Goal: Task Accomplishment & Management: Use online tool/utility

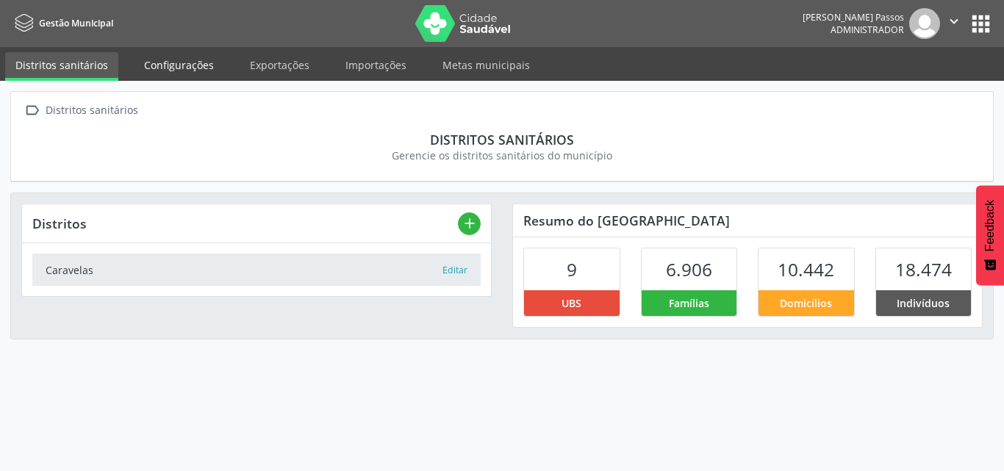
click at [174, 63] on link "Configurações" at bounding box center [179, 65] width 90 height 26
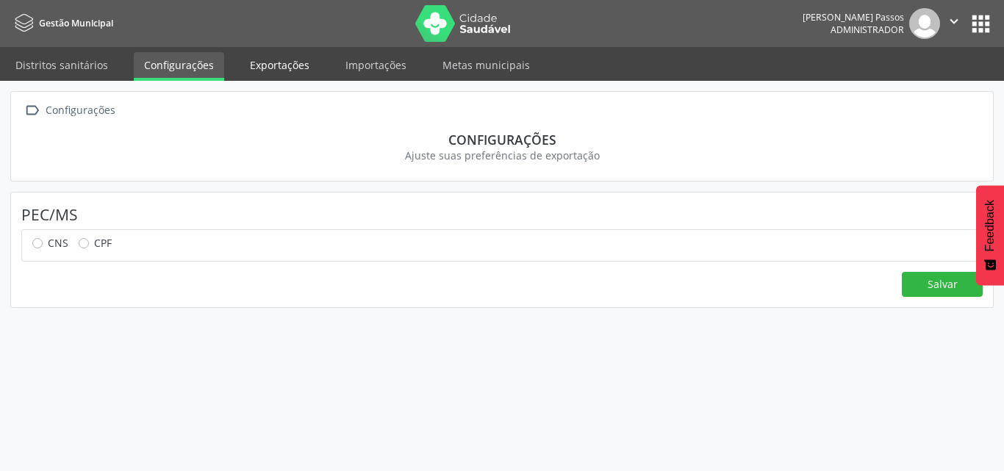
click at [275, 54] on link "Exportações" at bounding box center [280, 65] width 80 height 26
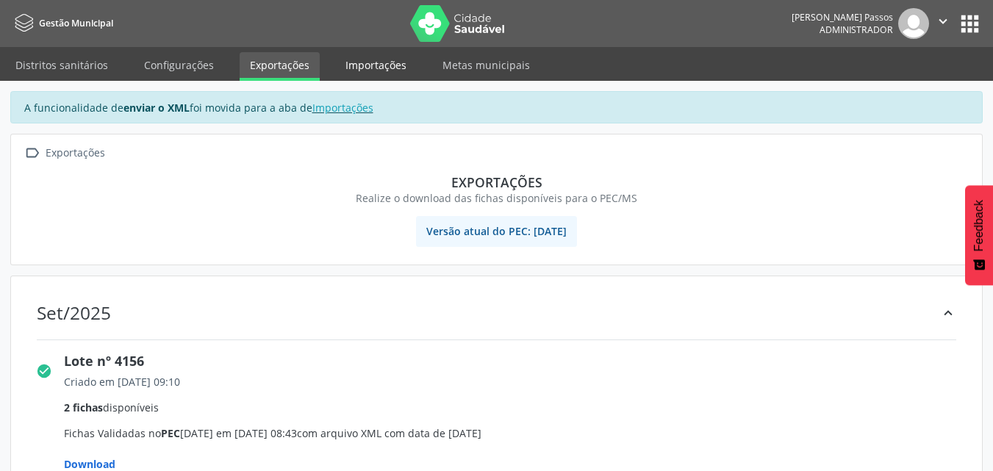
click at [362, 57] on link "Importações" at bounding box center [376, 65] width 82 height 26
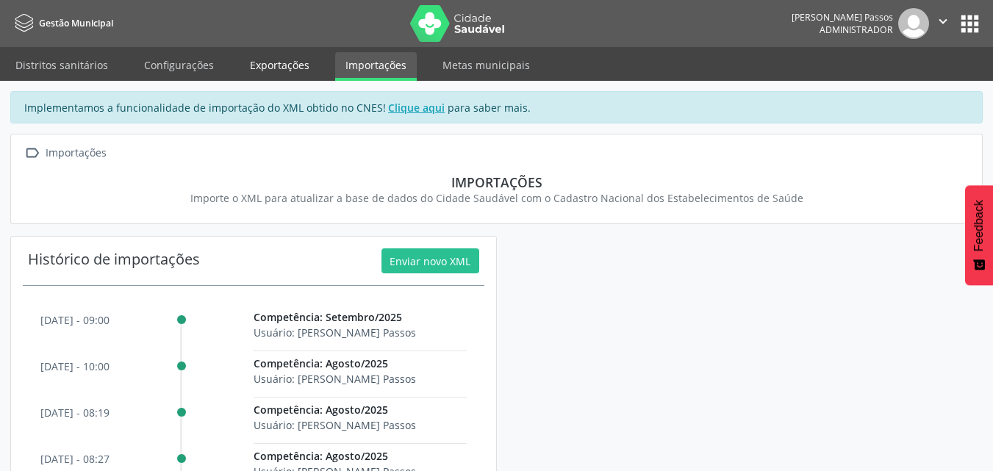
click at [286, 60] on link "Exportações" at bounding box center [280, 65] width 80 height 26
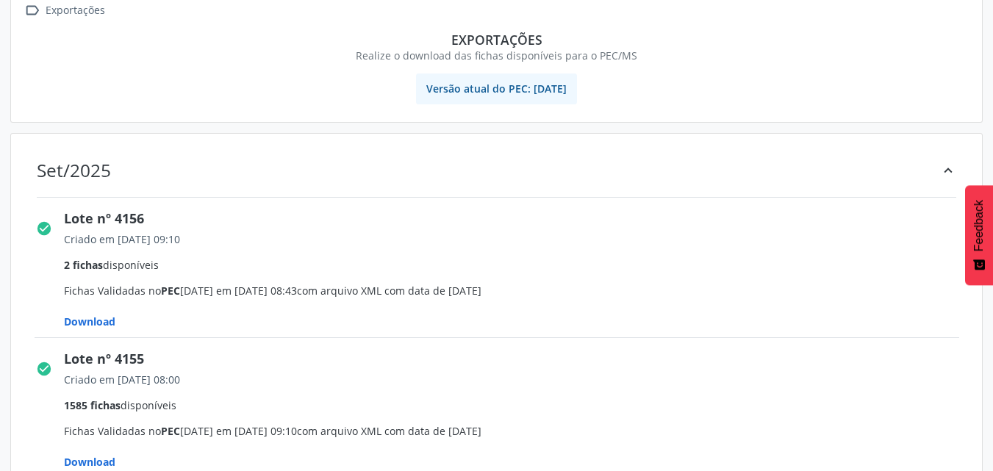
scroll to position [147, 0]
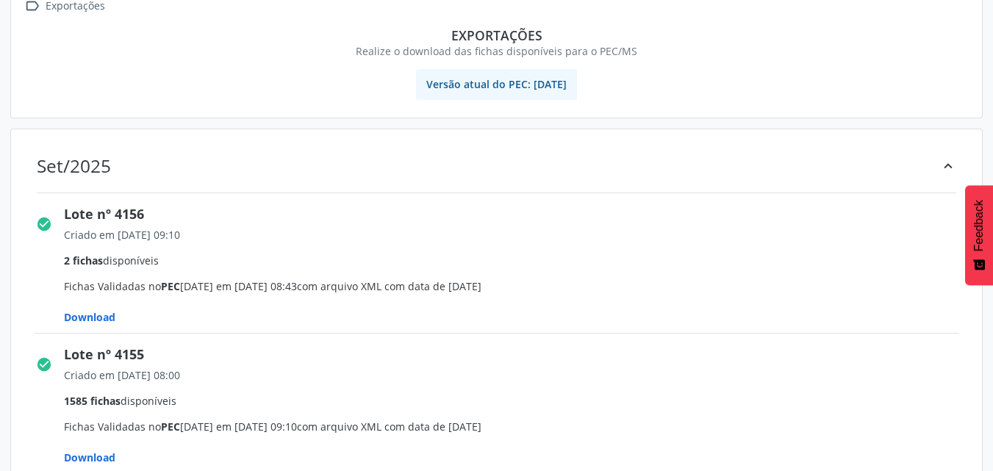
click at [84, 316] on span "Download" at bounding box center [89, 317] width 51 height 14
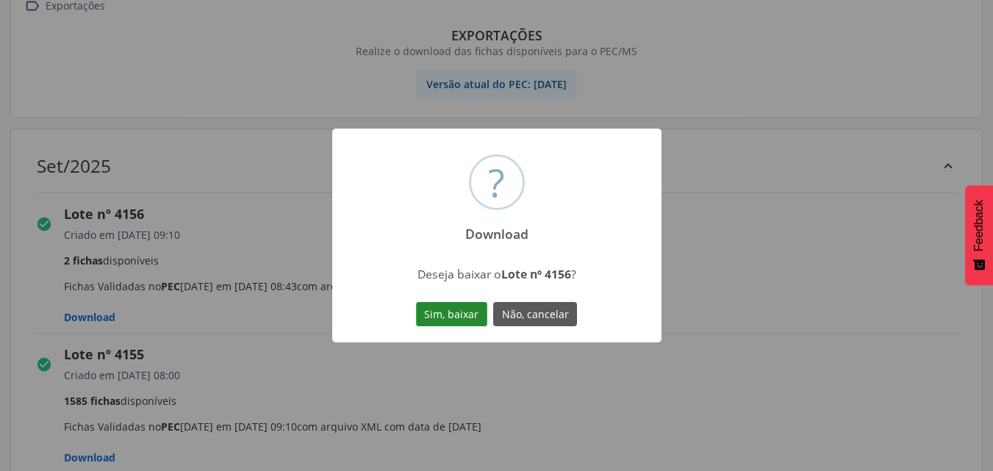
click at [456, 315] on button "Sim, baixar" at bounding box center [451, 314] width 71 height 25
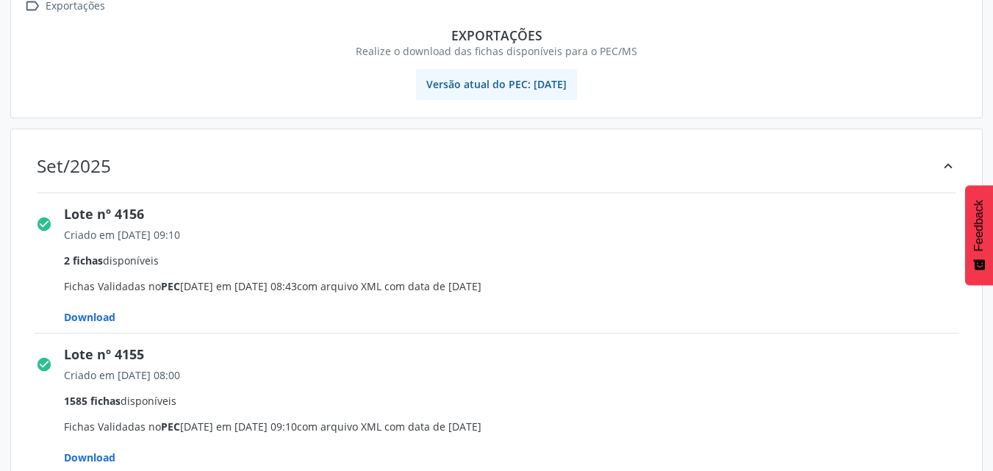
scroll to position [221, 0]
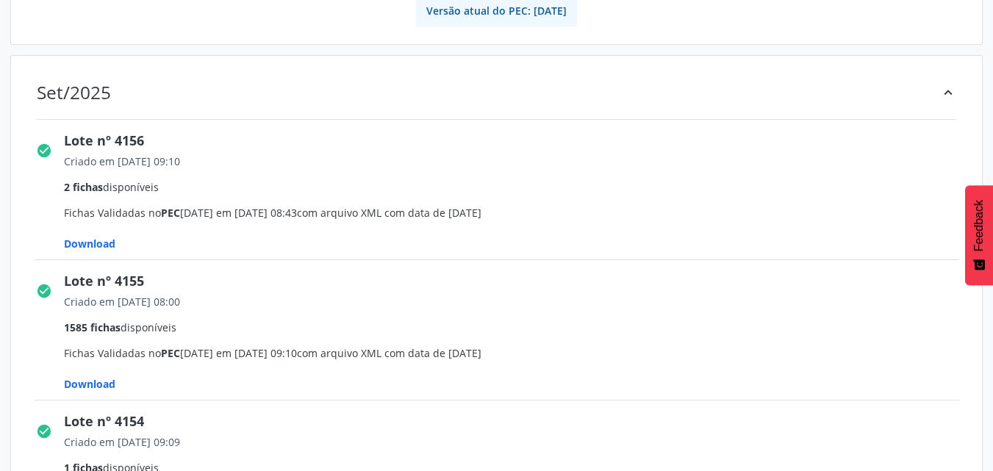
click at [80, 383] on span "Download" at bounding box center [89, 384] width 51 height 14
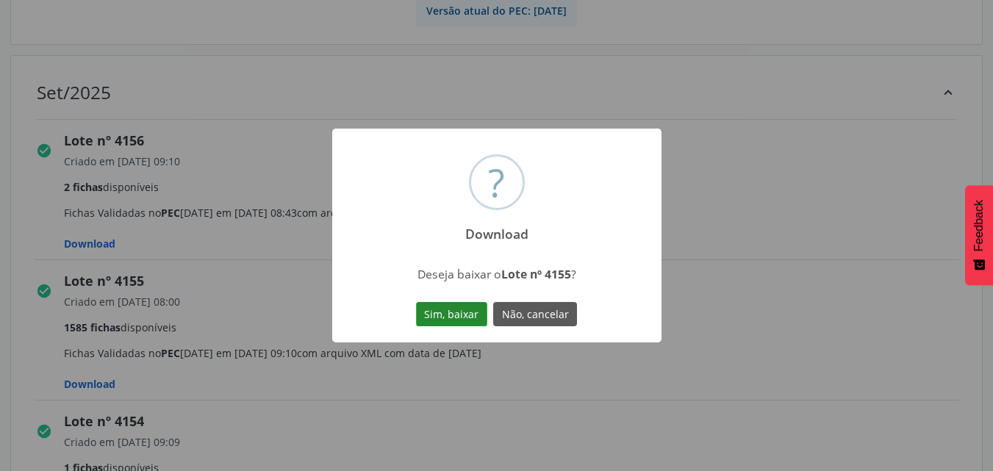
click at [429, 313] on button "Sim, baixar" at bounding box center [451, 314] width 71 height 25
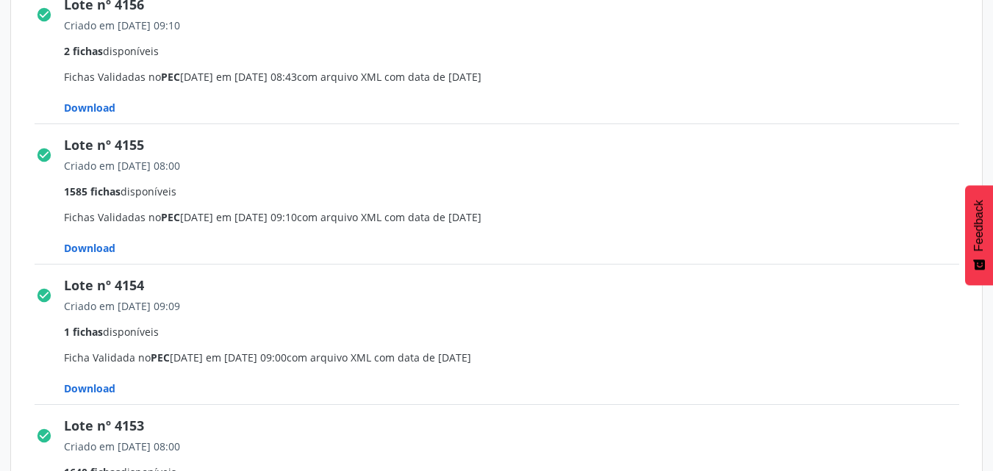
scroll to position [368, 0]
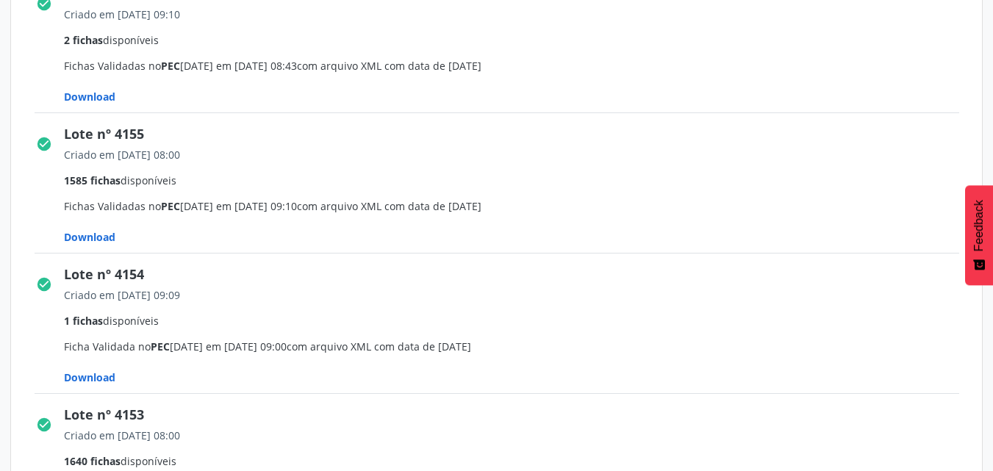
click at [101, 373] on span "Download" at bounding box center [89, 377] width 51 height 14
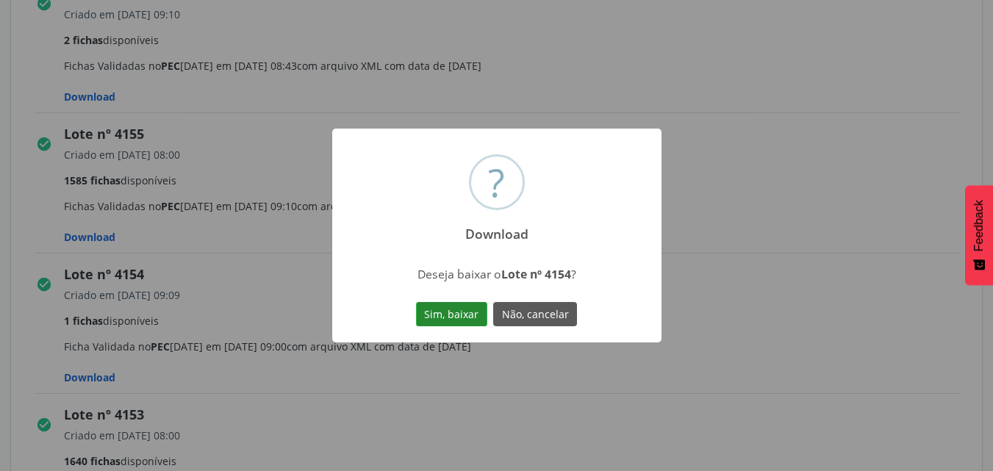
click at [452, 318] on button "Sim, baixar" at bounding box center [451, 314] width 71 height 25
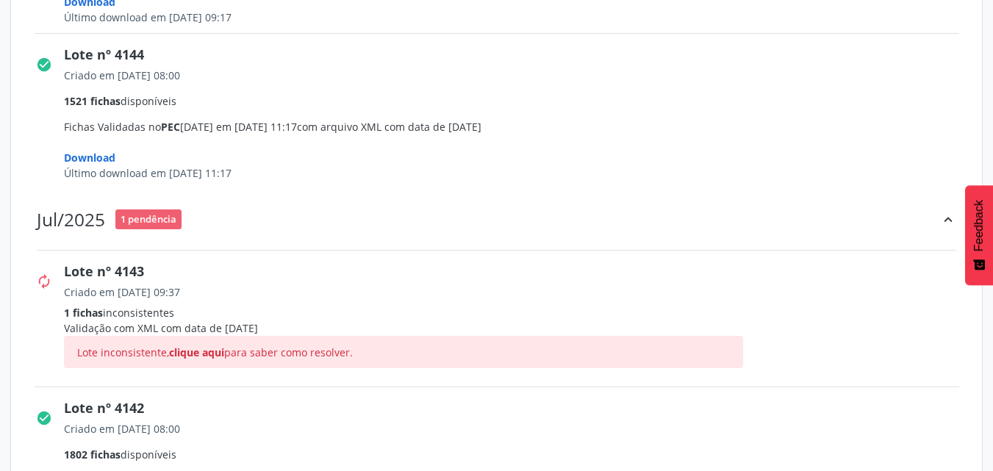
scroll to position [2205, 0]
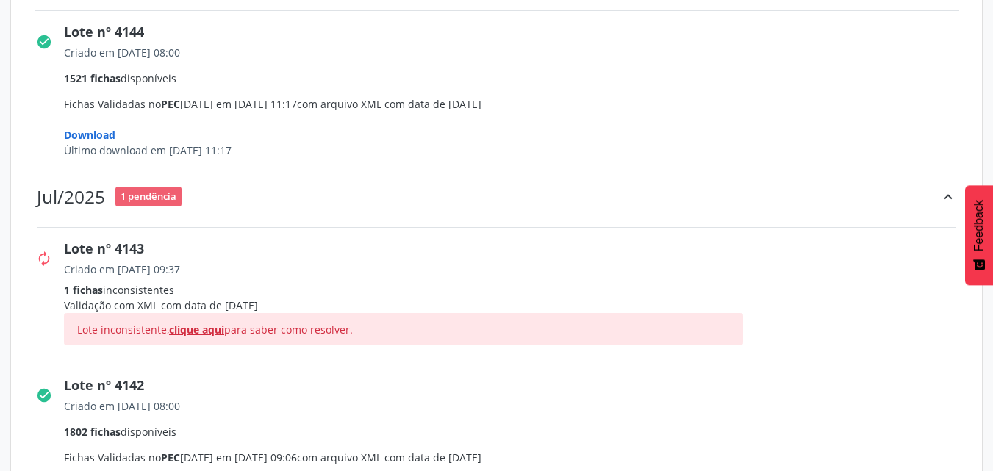
click at [190, 329] on span "clique aqui" at bounding box center [196, 330] width 55 height 14
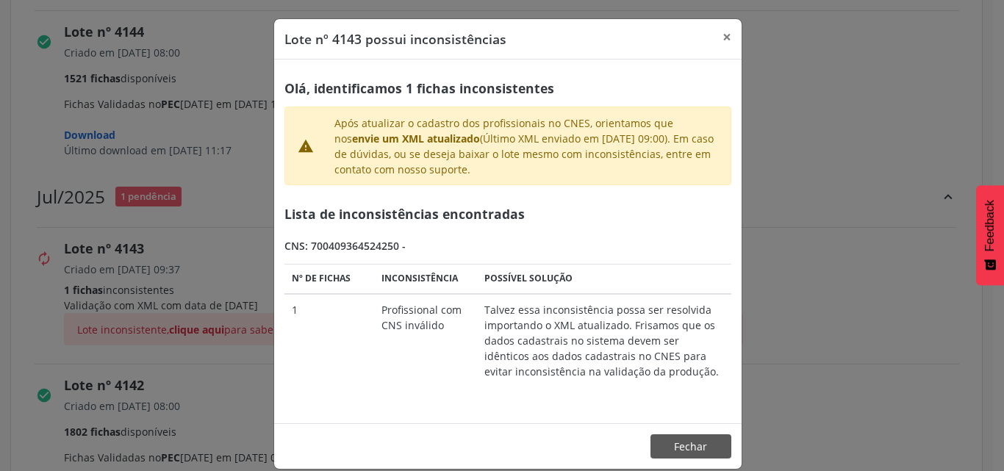
click at [818, 222] on div "Lote nº 4143 possui inconsistências × Olá, identificamos 1 fichas inconsistente…" at bounding box center [502, 235] width 1004 height 471
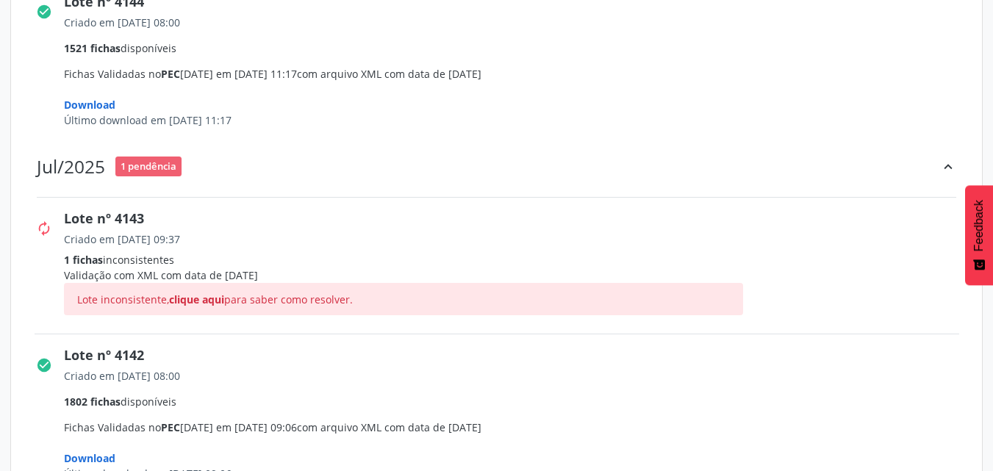
scroll to position [2237, 0]
click at [217, 293] on span "clique aqui" at bounding box center [196, 298] width 55 height 14
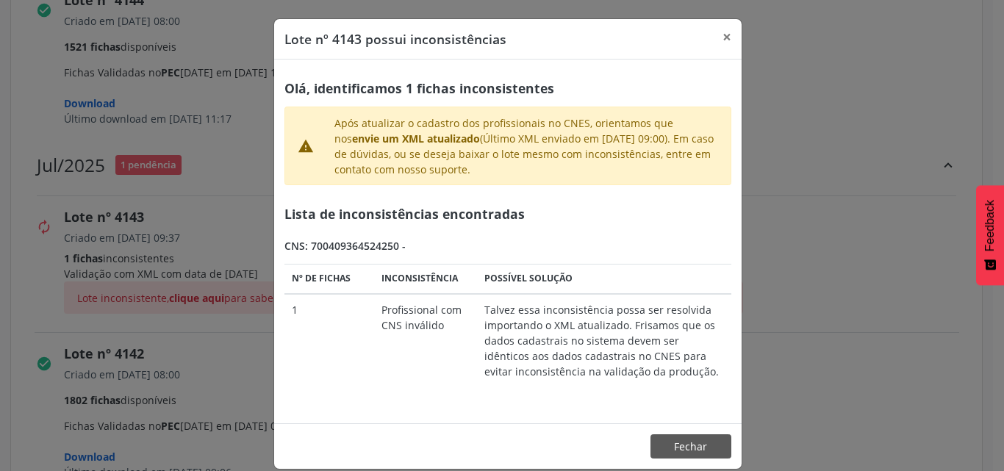
drag, startPoint x: 305, startPoint y: 246, endPoint x: 390, endPoint y: 251, distance: 85.4
click at [390, 251] on div "CNS: 700409364524250 -" at bounding box center [507, 245] width 447 height 15
copy div "700409364524250"
click at [721, 37] on button "×" at bounding box center [726, 37] width 29 height 36
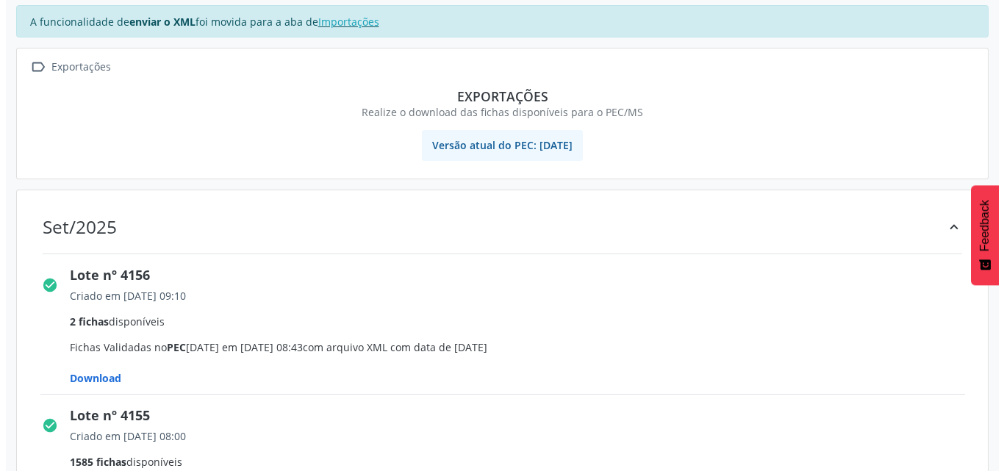
scroll to position [0, 0]
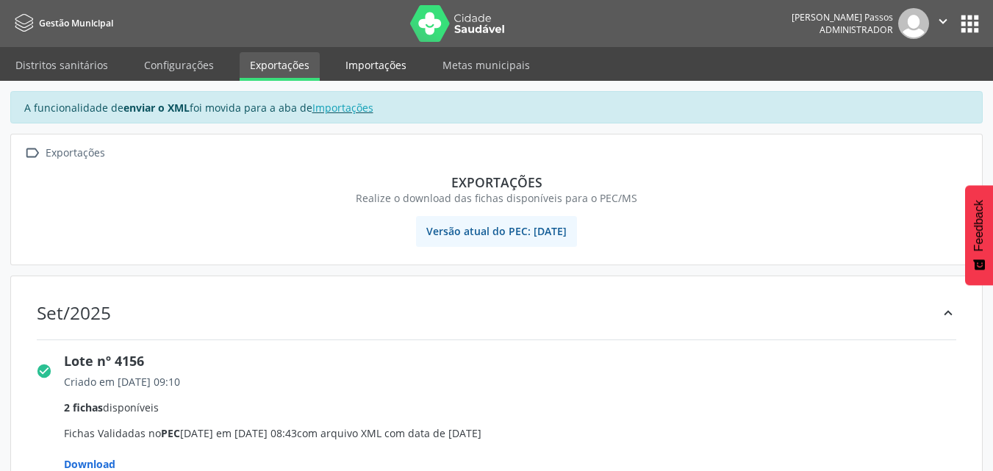
click at [376, 61] on link "Importações" at bounding box center [376, 65] width 82 height 26
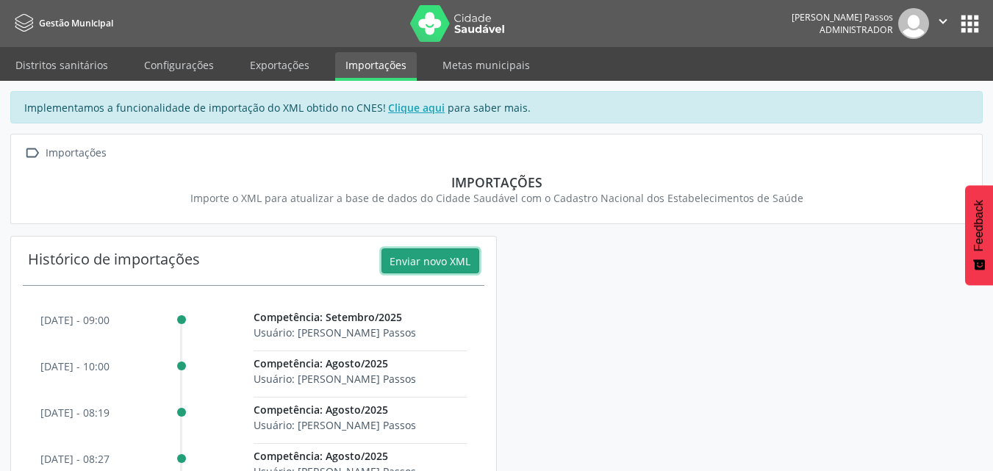
click at [448, 266] on button "Enviar novo XML" at bounding box center [431, 260] width 98 height 25
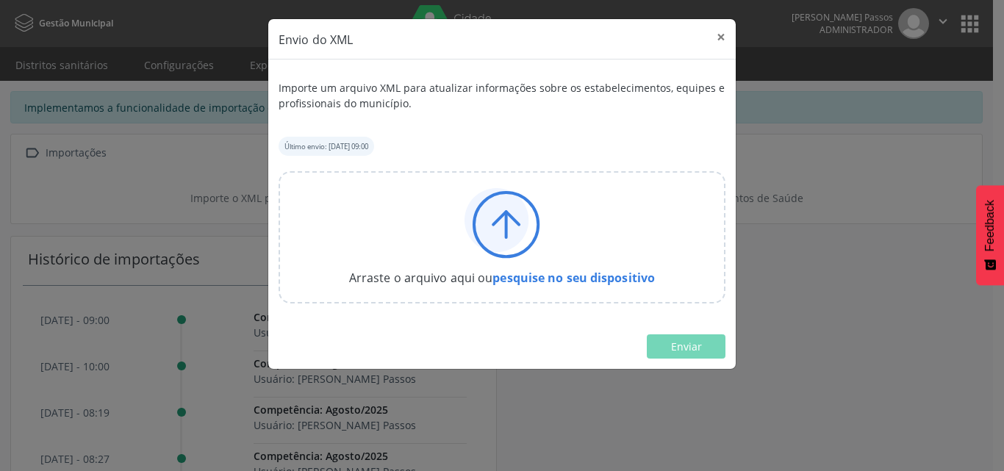
click at [495, 199] on icon at bounding box center [497, 220] width 64 height 64
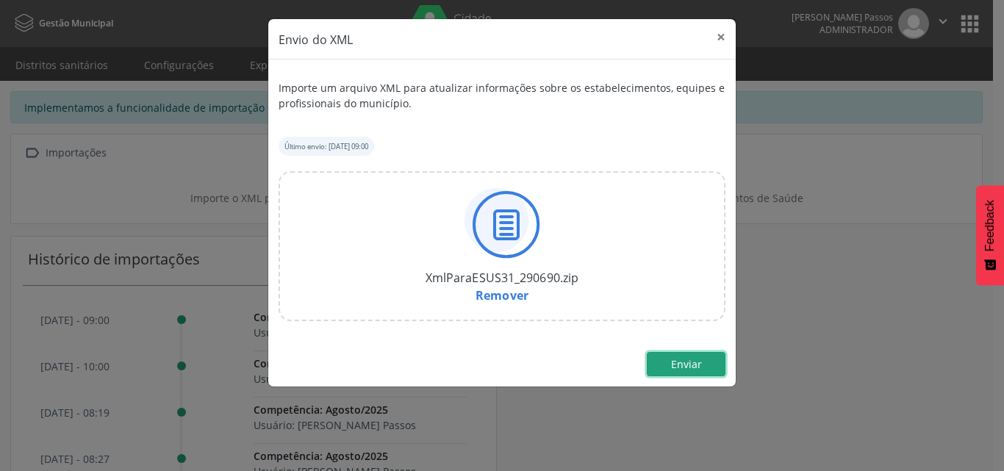
click at [693, 359] on span "Enviar" at bounding box center [686, 364] width 31 height 14
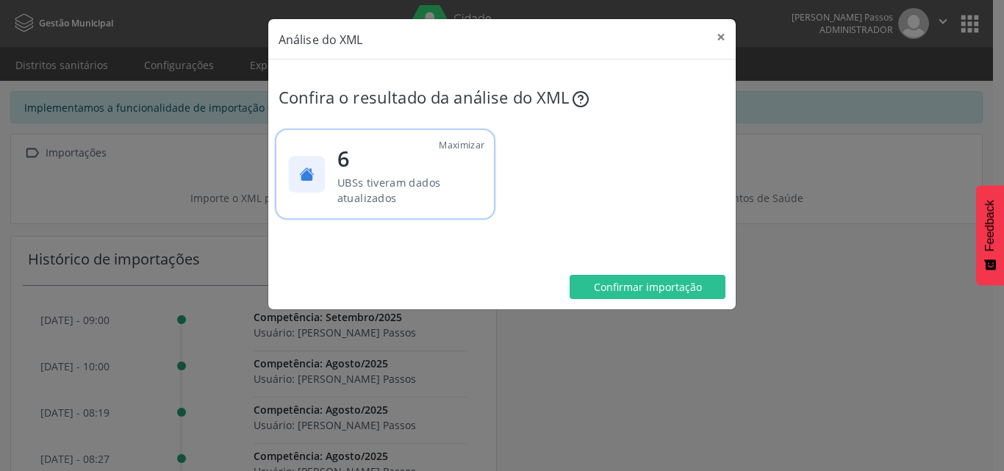
click at [468, 194] on p "UBSs tiveram dados atualizados" at bounding box center [407, 190] width 140 height 32
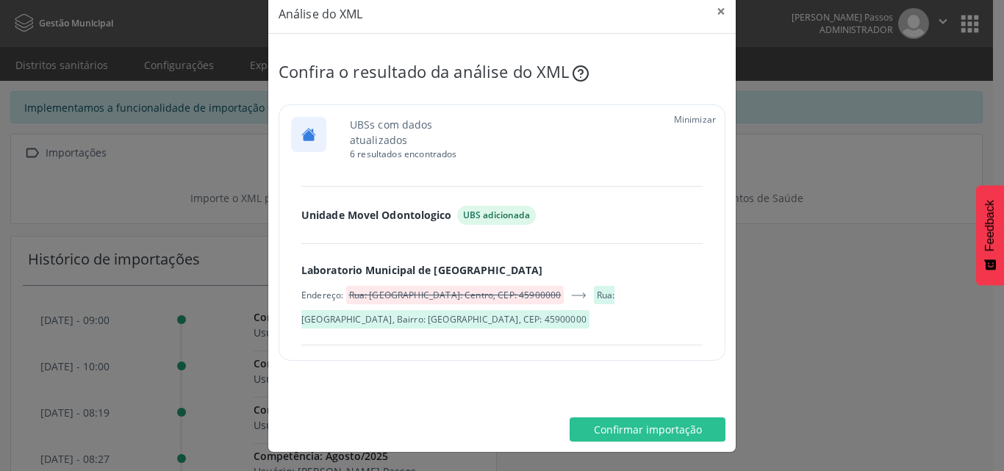
scroll to position [526, 0]
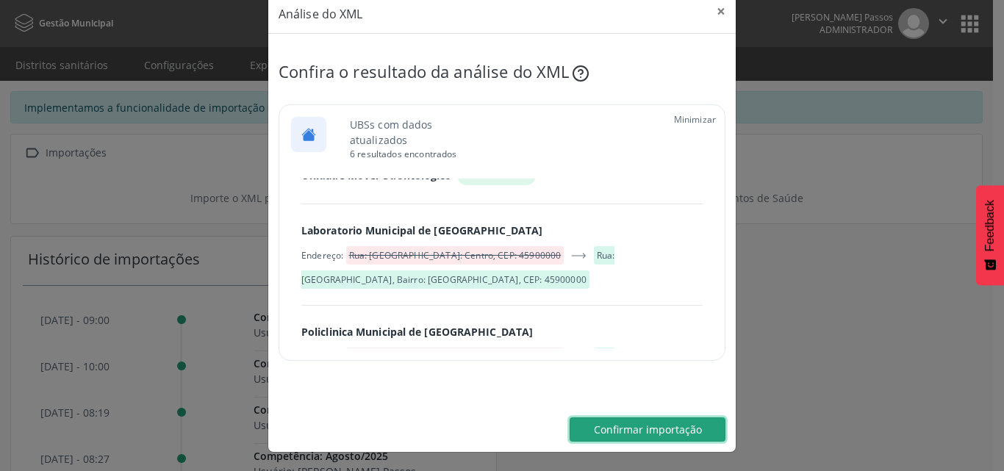
click at [662, 435] on span "Confirmar importação" at bounding box center [648, 430] width 108 height 14
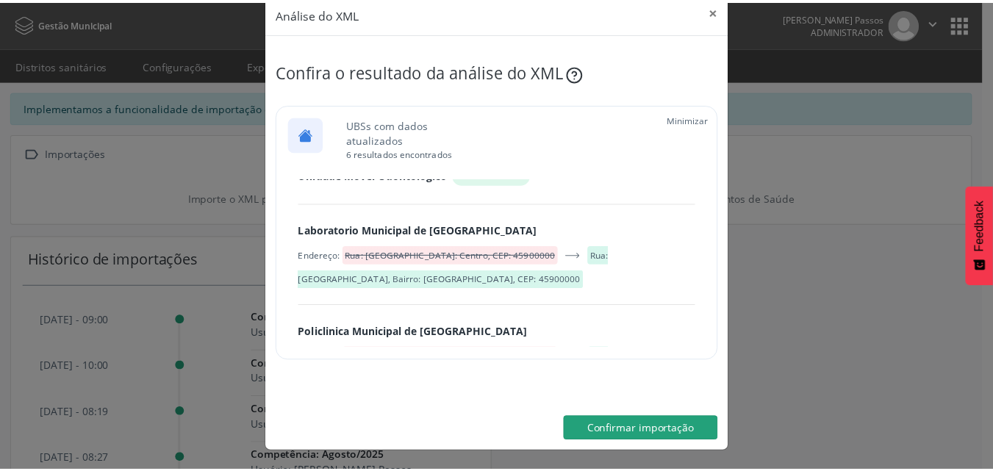
scroll to position [0, 0]
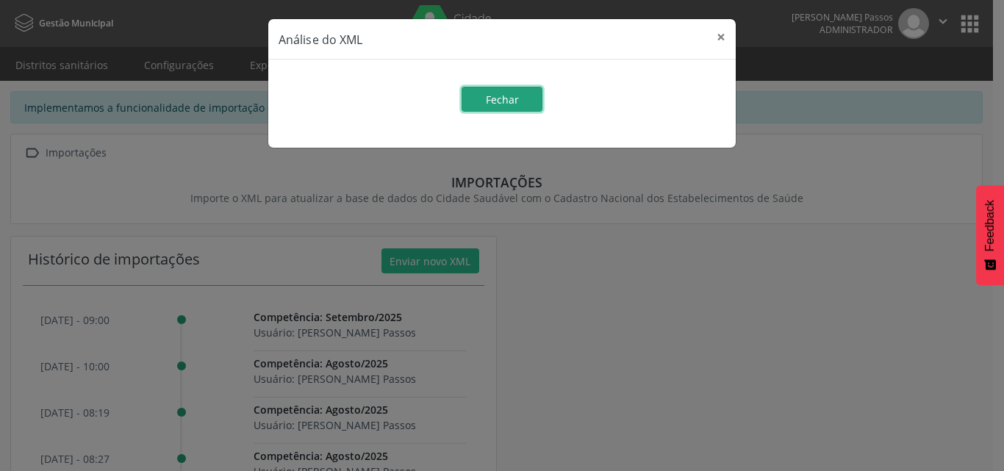
click at [515, 97] on span "Fechar" at bounding box center [502, 100] width 33 height 14
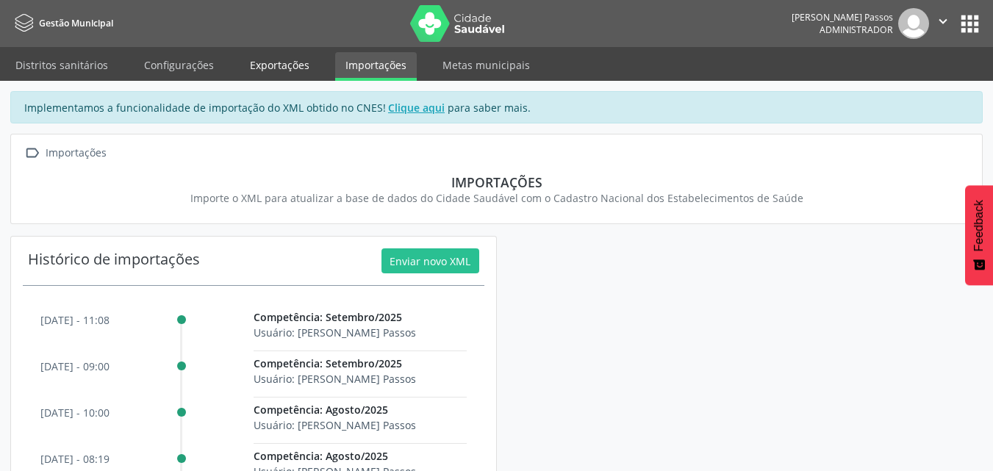
click at [313, 64] on link "Exportações" at bounding box center [280, 65] width 80 height 26
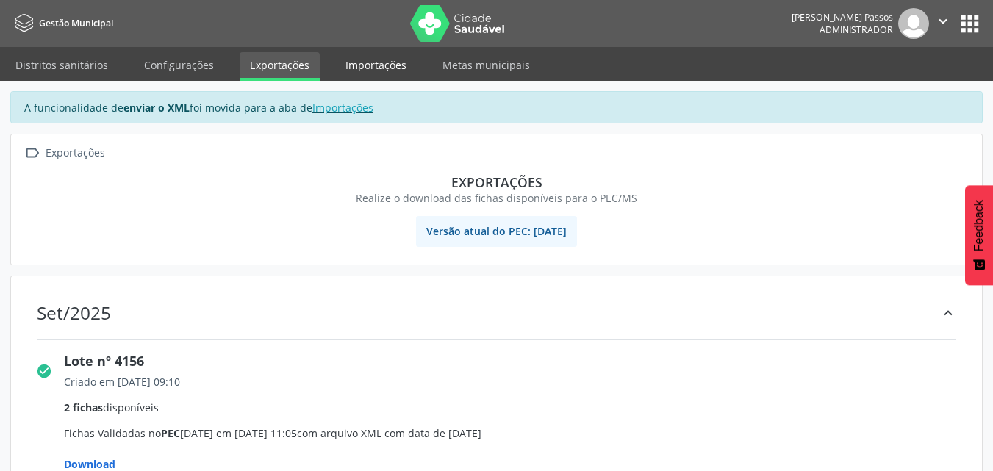
click at [367, 70] on link "Importações" at bounding box center [376, 65] width 82 height 26
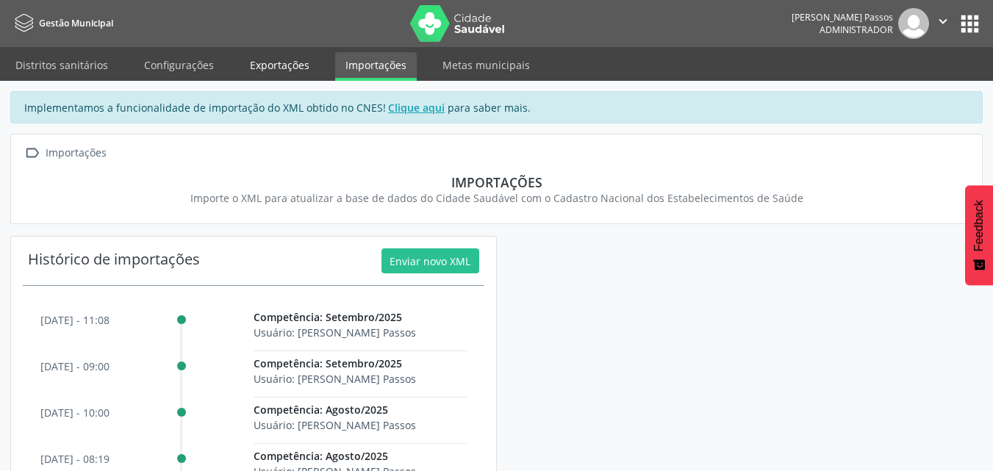
click at [264, 58] on link "Exportações" at bounding box center [280, 65] width 80 height 26
